Goal: Task Accomplishment & Management: Manage account settings

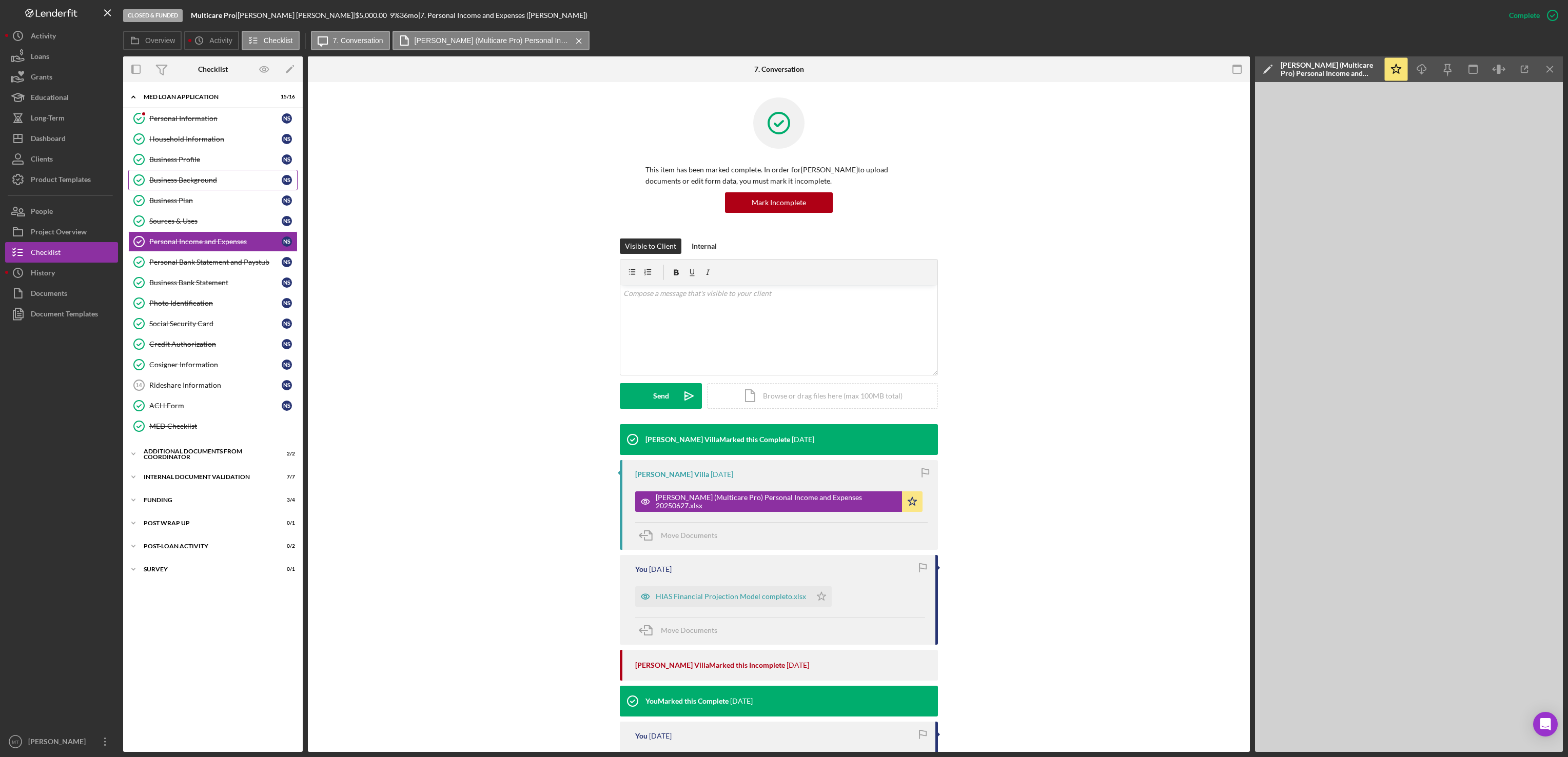
click at [194, 181] on div "Business Background" at bounding box center [215, 180] width 132 height 8
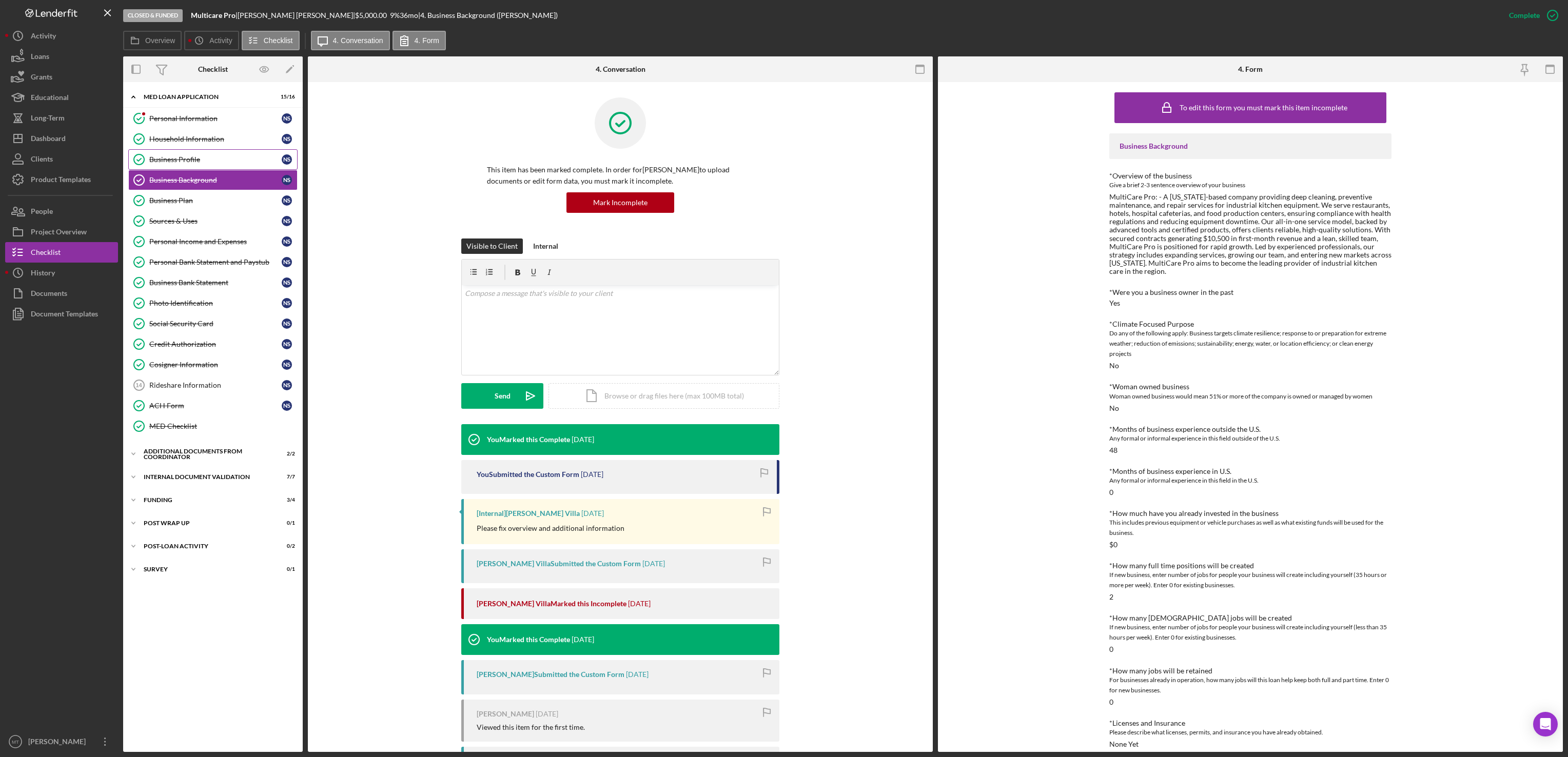
click at [194, 160] on div "Business Profile" at bounding box center [215, 159] width 132 height 8
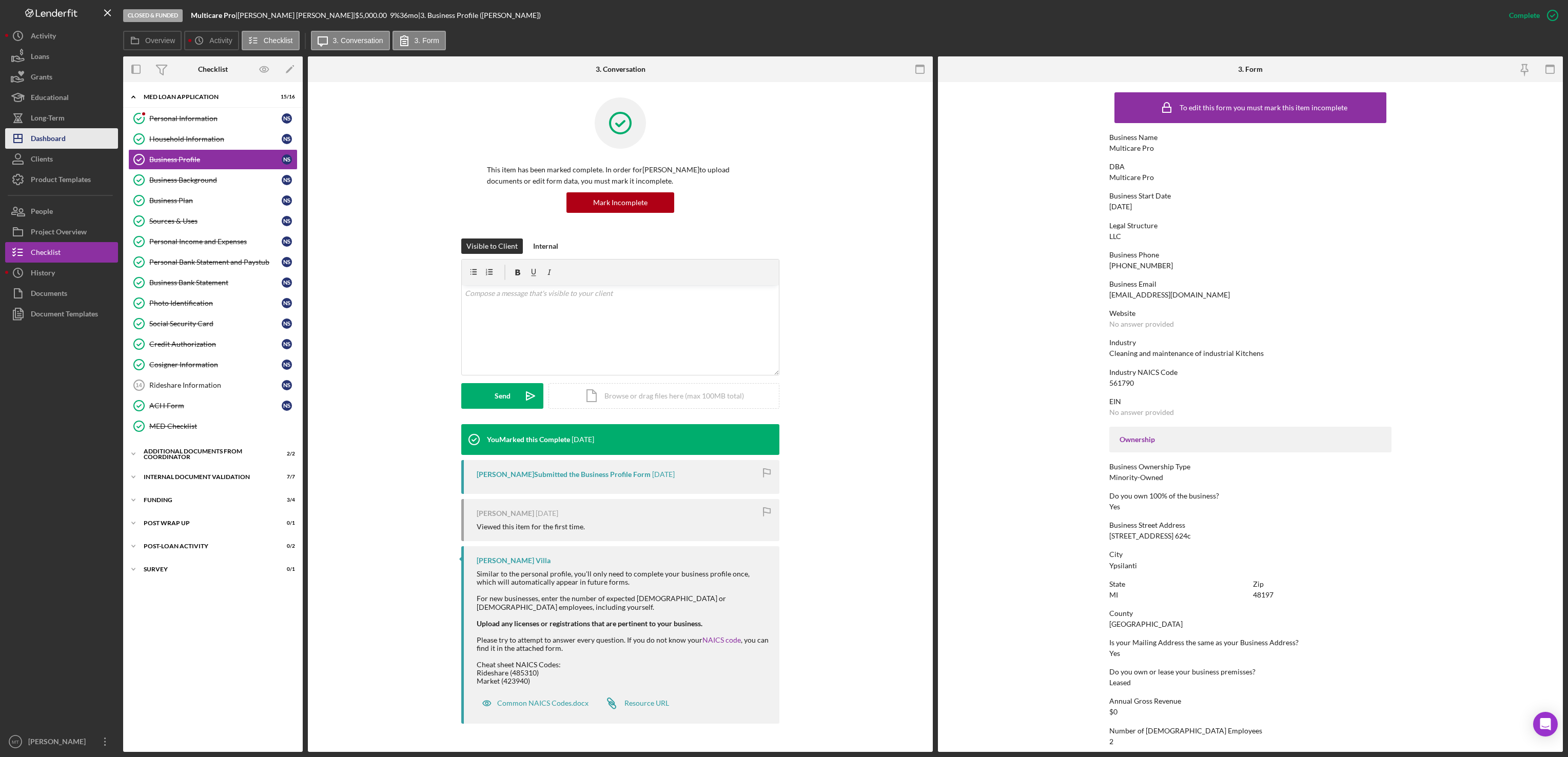
click at [65, 133] on div "Dashboard" at bounding box center [48, 140] width 35 height 23
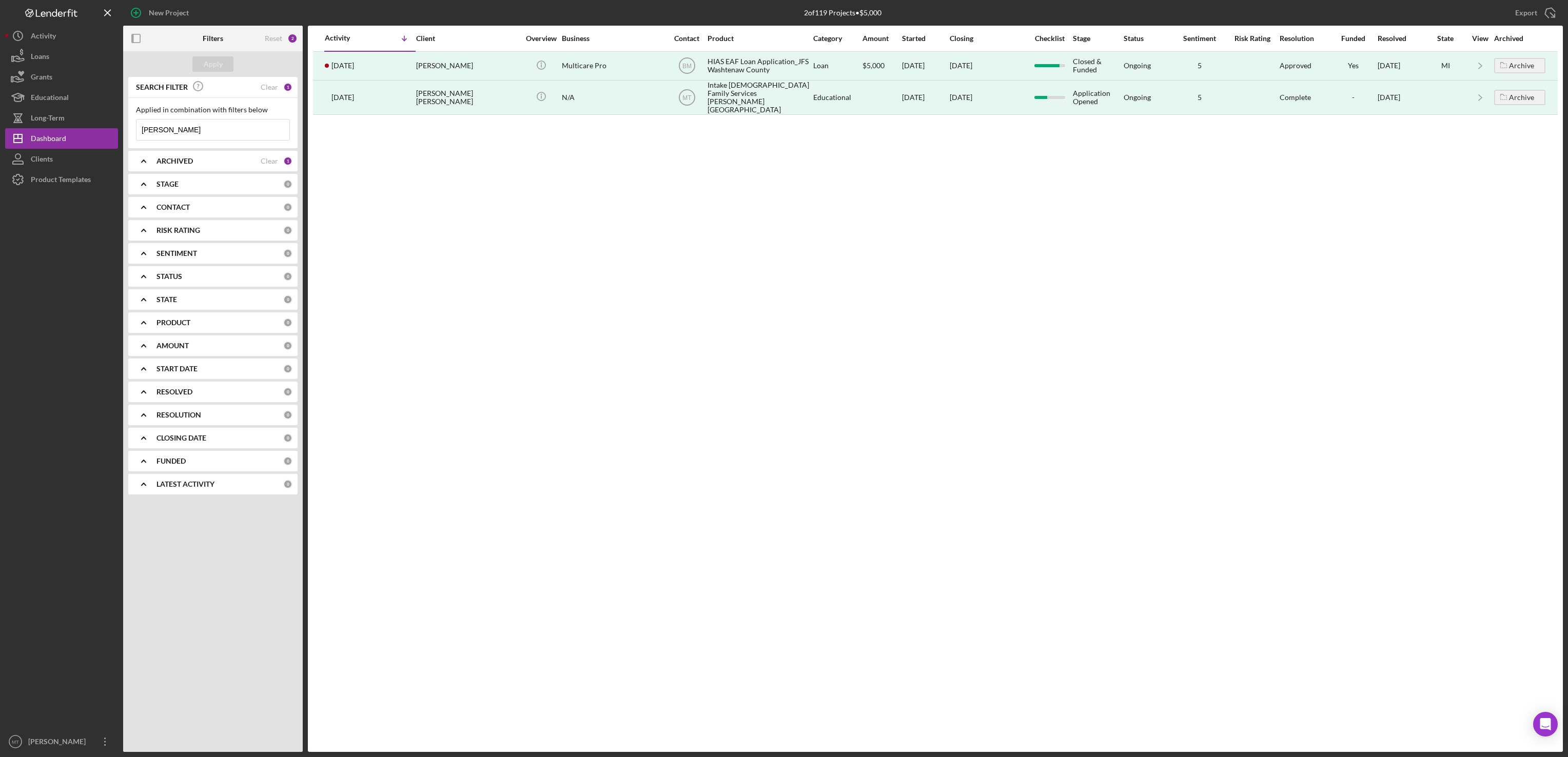
drag, startPoint x: 192, startPoint y: 127, endPoint x: 119, endPoint y: 121, distance: 73.2
click at [119, 121] on div "New Project 2 of 119 Projects • $5,000 [PERSON_NAME] Export Icon/Export Filters…" at bounding box center [783, 376] width 1558 height 752
type input "[PERSON_NAME]"
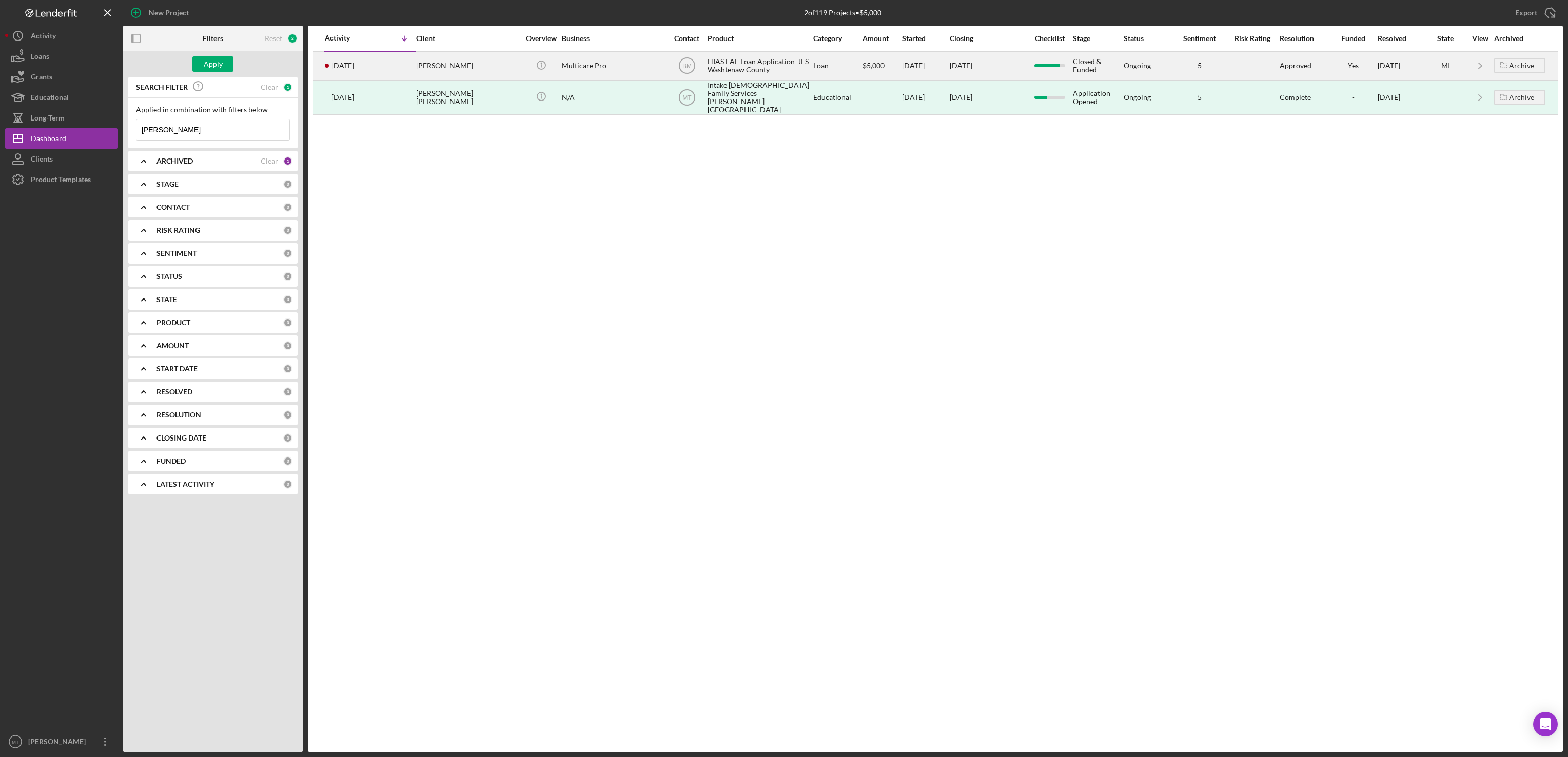
click at [755, 64] on div "HIAS EAF Loan Application_JFS Washtenaw County" at bounding box center [758, 66] width 103 height 27
